Goal: Register for event/course

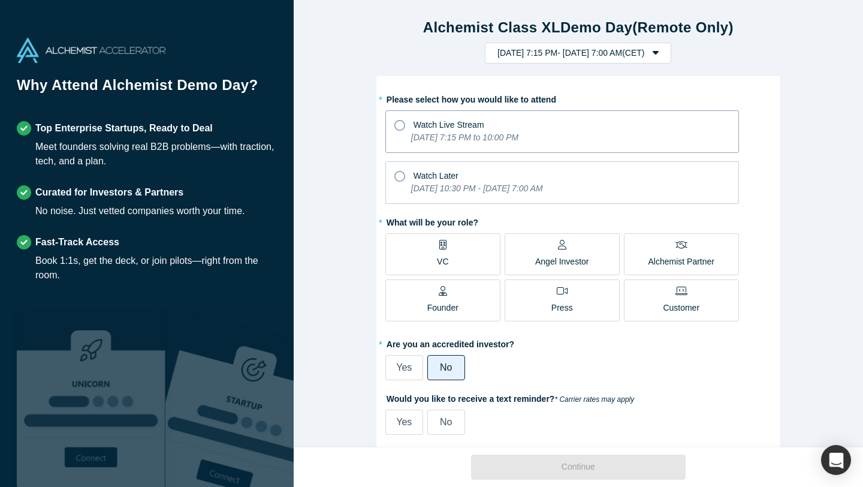
click at [468, 125] on span "Watch Live Stream" at bounding box center [449, 125] width 71 height 10
click at [0, 0] on input "Watch Live Stream [DATE] 7:15 PM to 10:00 PM" at bounding box center [0, 0] width 0 height 0
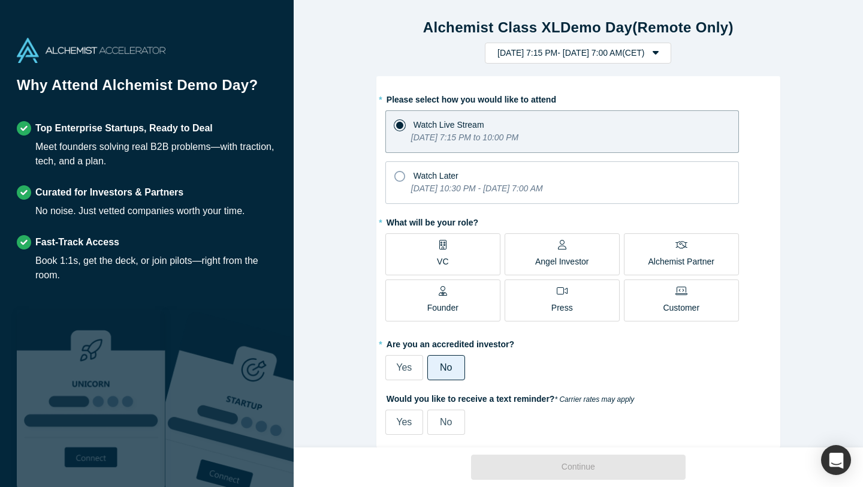
click at [480, 263] on label "VC" at bounding box center [442, 254] width 115 height 42
click at [0, 0] on input "VC" at bounding box center [0, 0] width 0 height 0
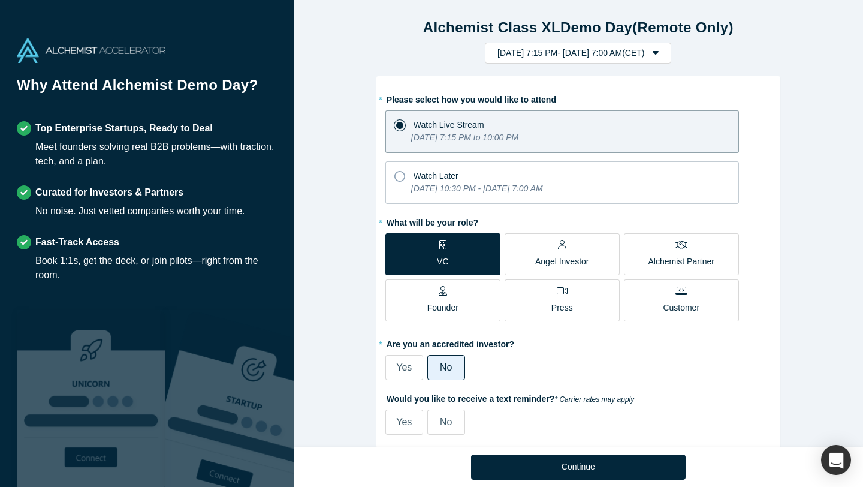
click at [542, 257] on p "Angel Investor" at bounding box center [562, 261] width 54 height 13
click at [0, 0] on input "Angel Investor" at bounding box center [0, 0] width 0 height 0
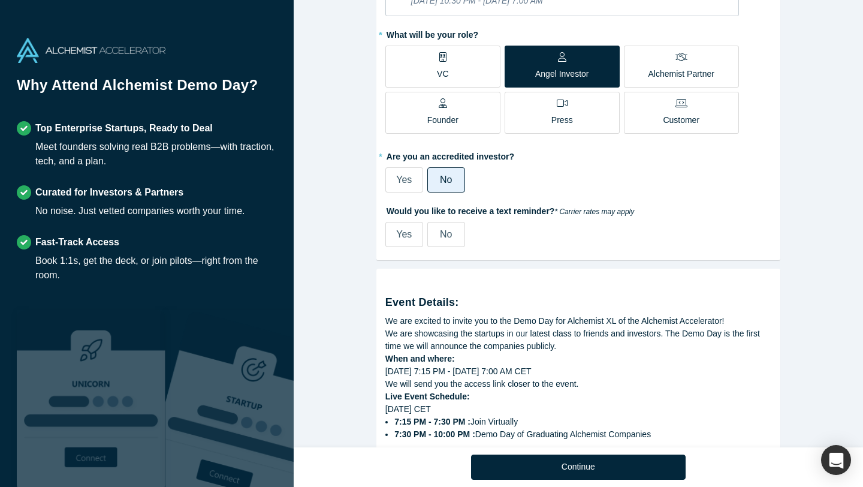
scroll to position [191, 0]
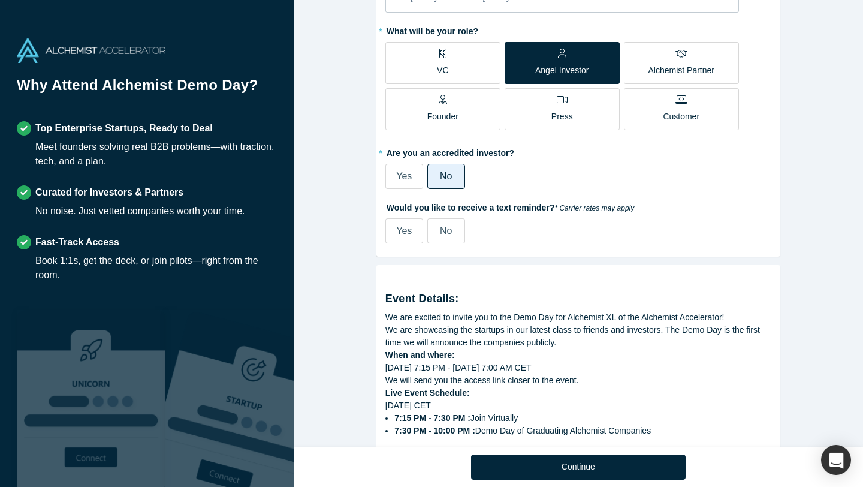
click at [396, 234] on label "Yes" at bounding box center [404, 230] width 38 height 25
click at [0, 0] on input "Yes" at bounding box center [0, 0] width 0 height 0
select select "ES"
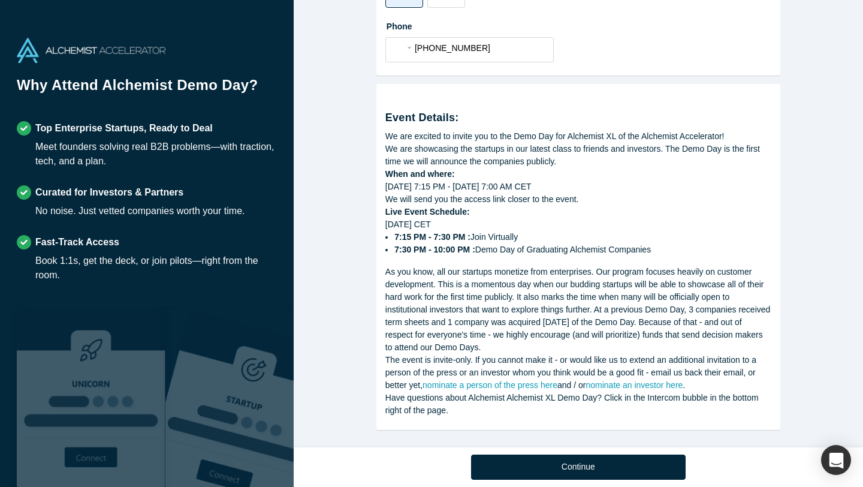
scroll to position [435, 0]
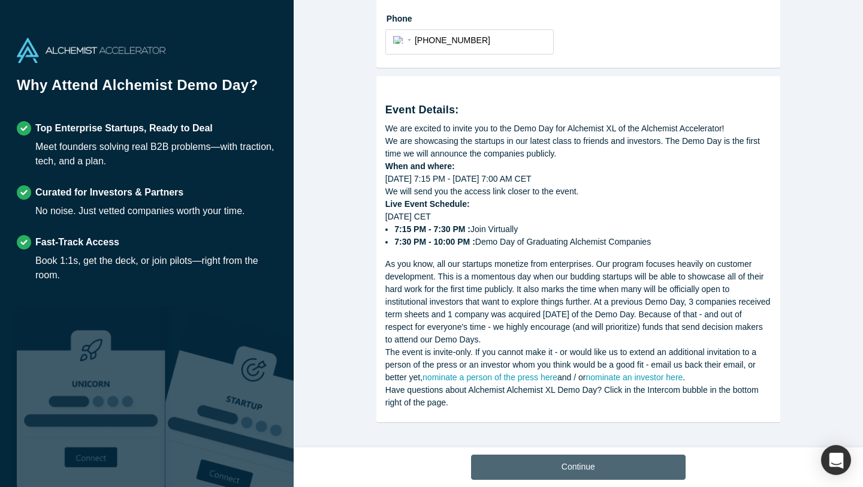
click at [542, 464] on button "Continue" at bounding box center [578, 466] width 215 height 25
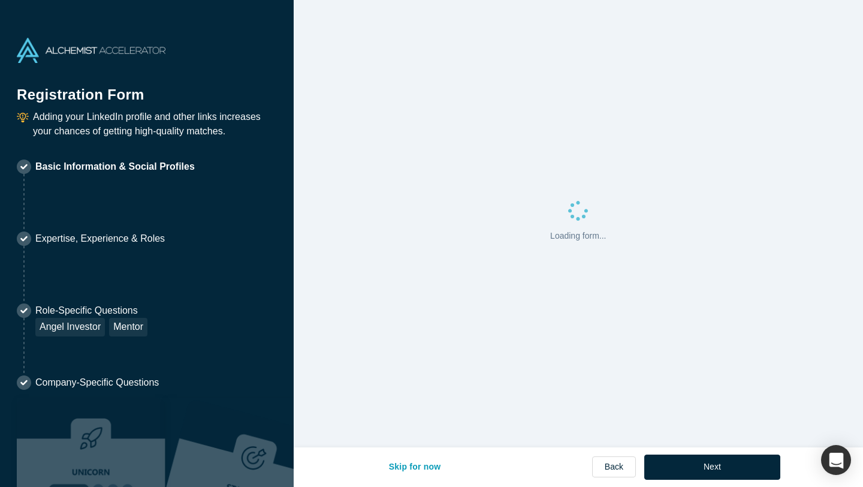
select select "ES"
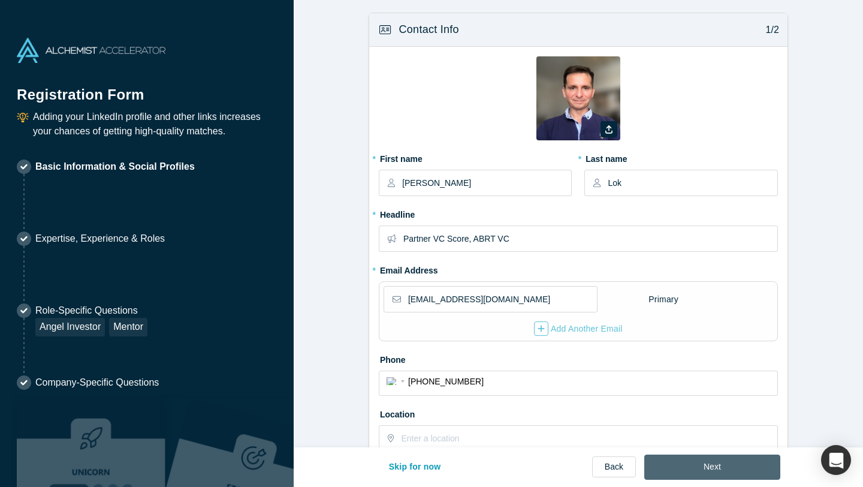
click at [692, 474] on button "Next" at bounding box center [712, 466] width 136 height 25
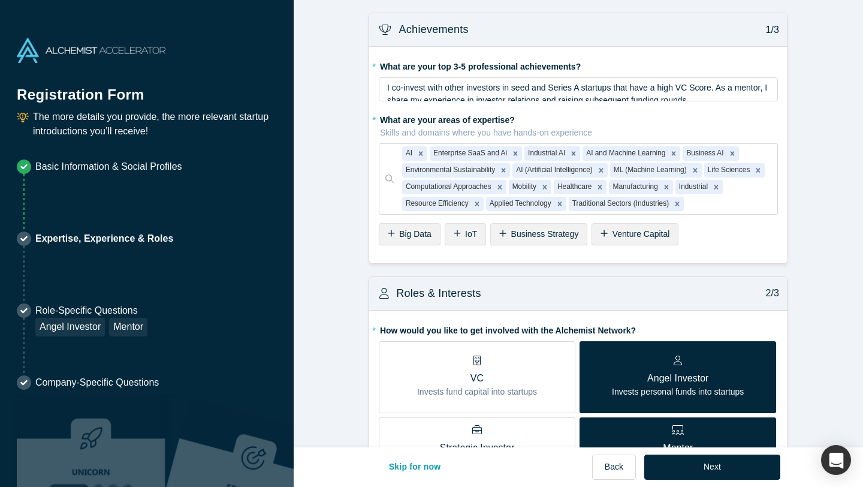
click at [674, 483] on div "Skip for now Back Next" at bounding box center [578, 467] width 404 height 40
click at [681, 464] on button "Next" at bounding box center [712, 466] width 136 height 25
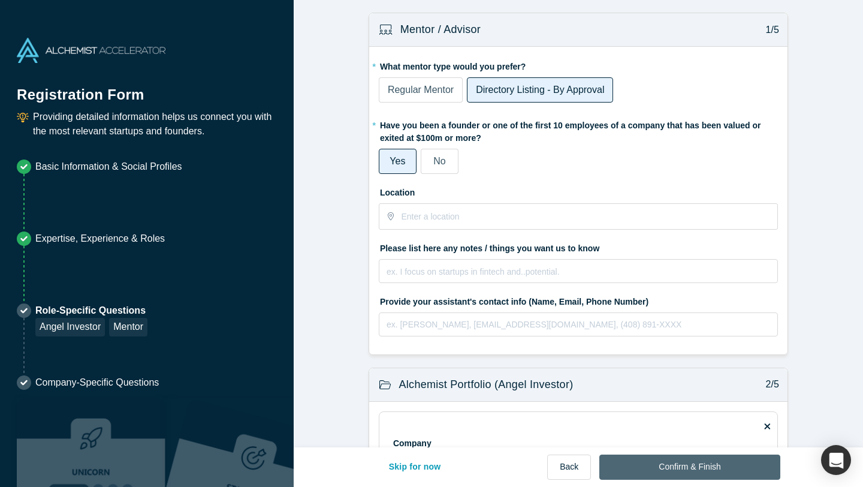
click at [681, 463] on button "Confirm & Finish" at bounding box center [689, 466] width 180 height 25
